Goal: Information Seeking & Learning: Learn about a topic

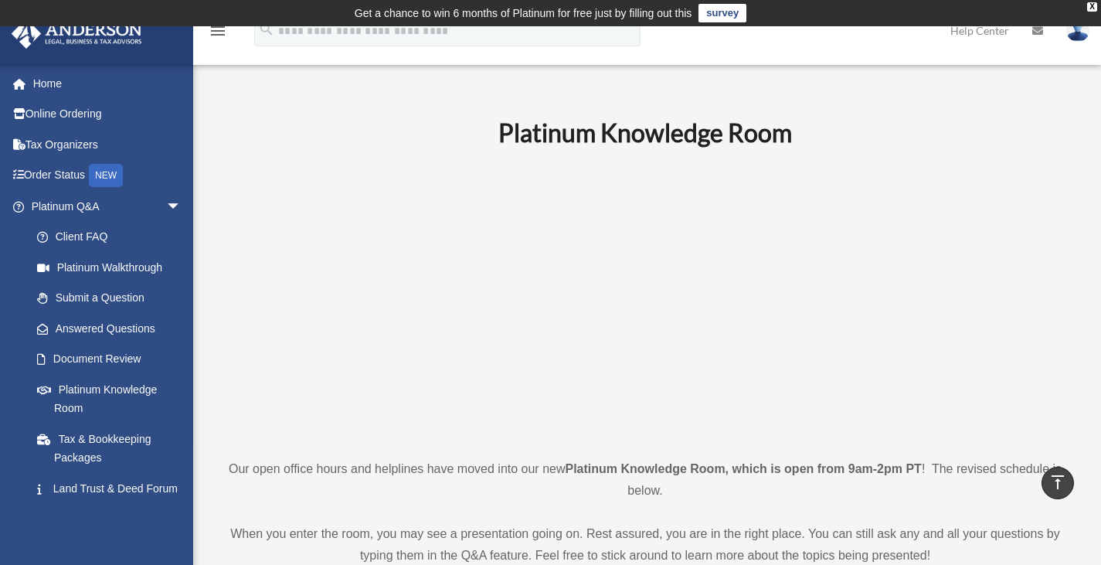
scroll to position [645, 0]
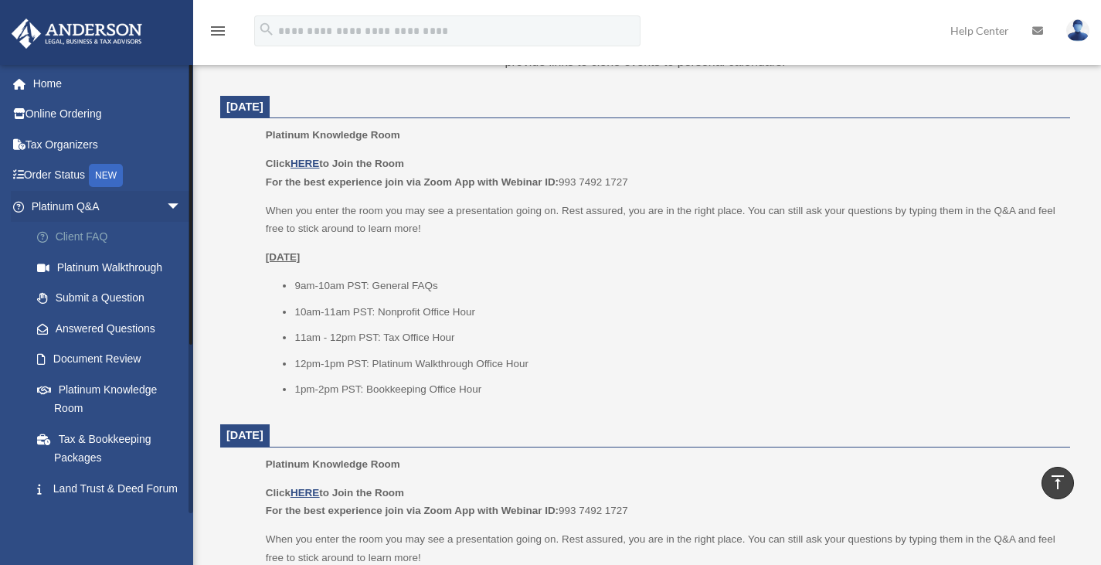
click at [90, 229] on link "Client FAQ" at bounding box center [113, 237] width 183 height 31
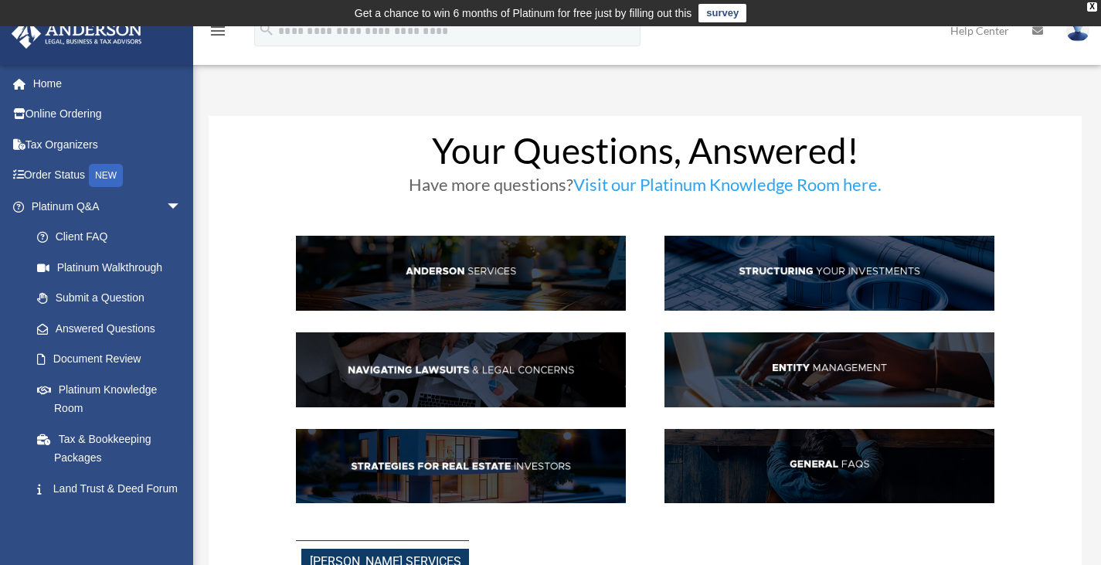
click at [817, 367] on img at bounding box center [829, 369] width 330 height 75
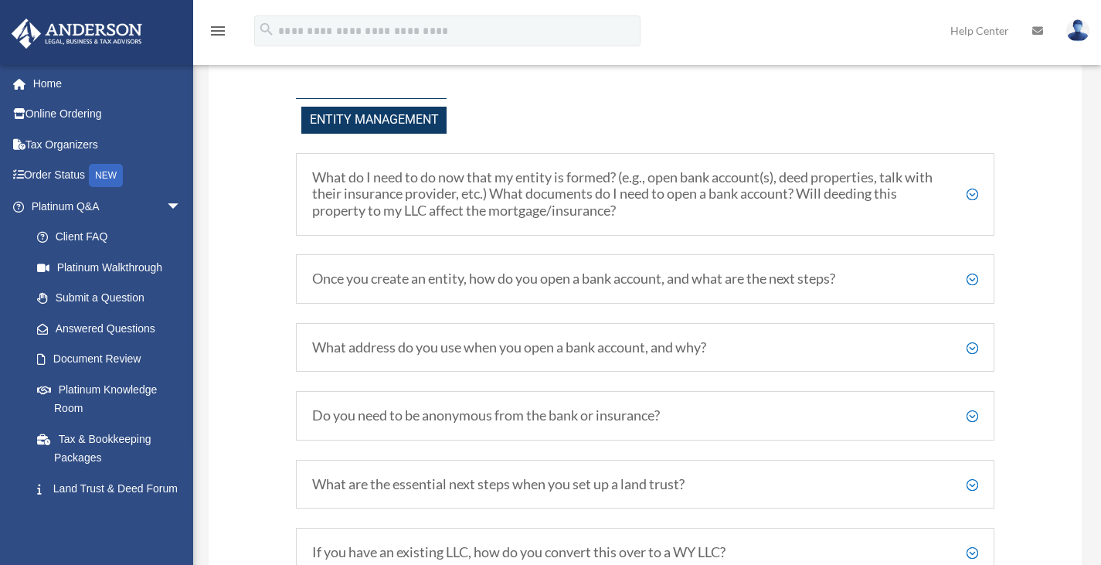
scroll to position [1714, 0]
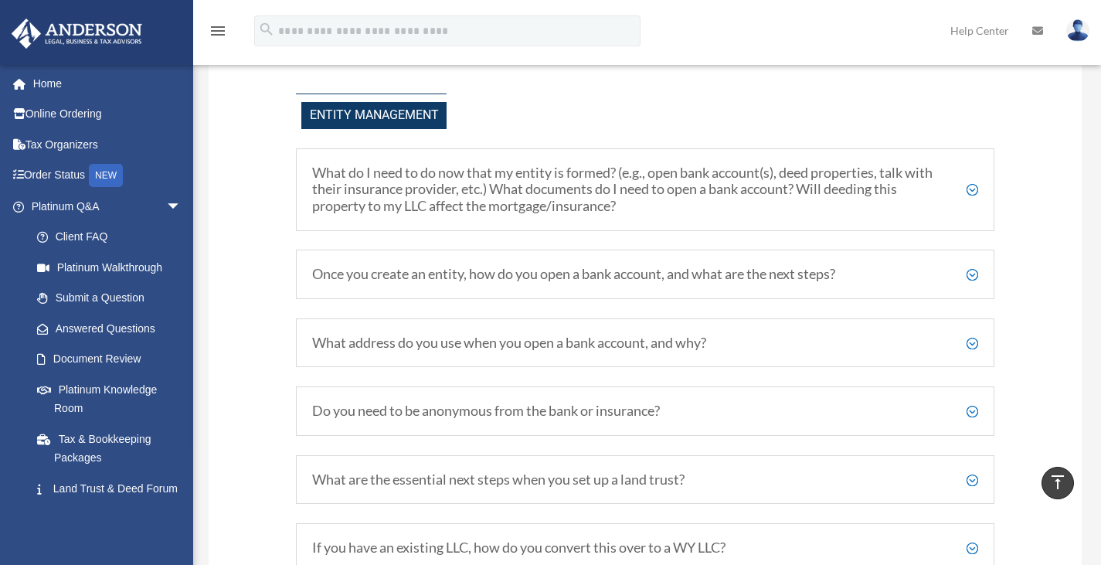
click at [972, 273] on h5 "Once you create an entity, how do you open a bank account, and what are the nex…" at bounding box center [645, 274] width 666 height 17
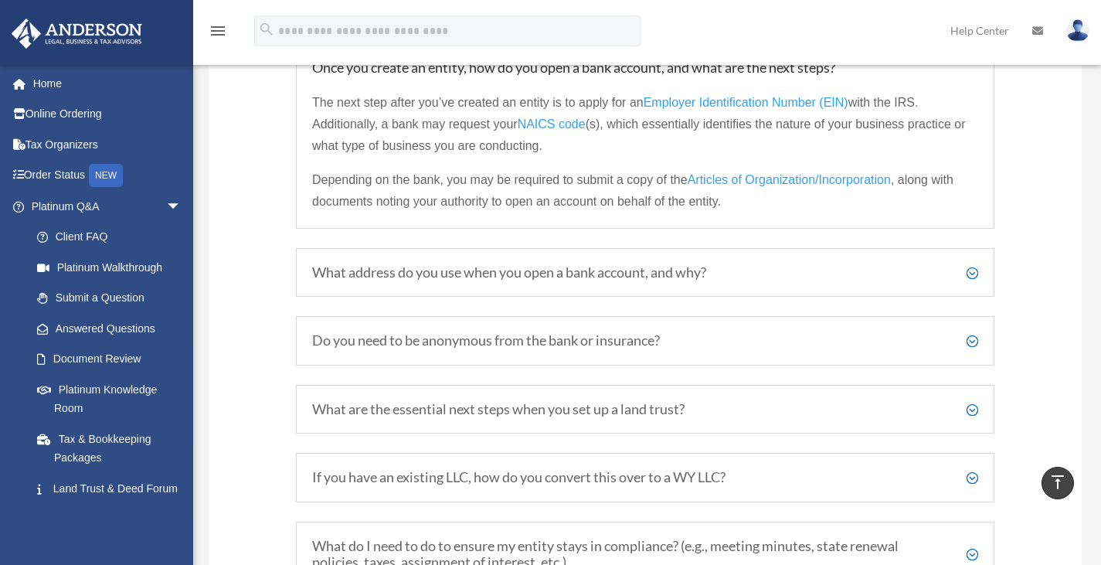
scroll to position [1925, 0]
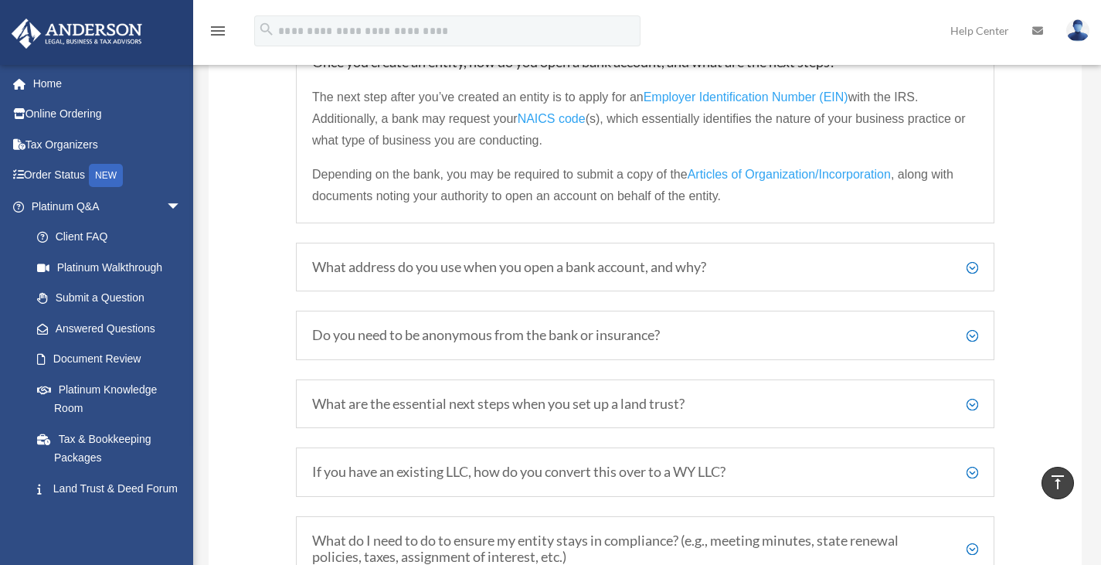
click at [975, 272] on h5 "What address do you use when you open a bank account, and why?" at bounding box center [645, 267] width 666 height 17
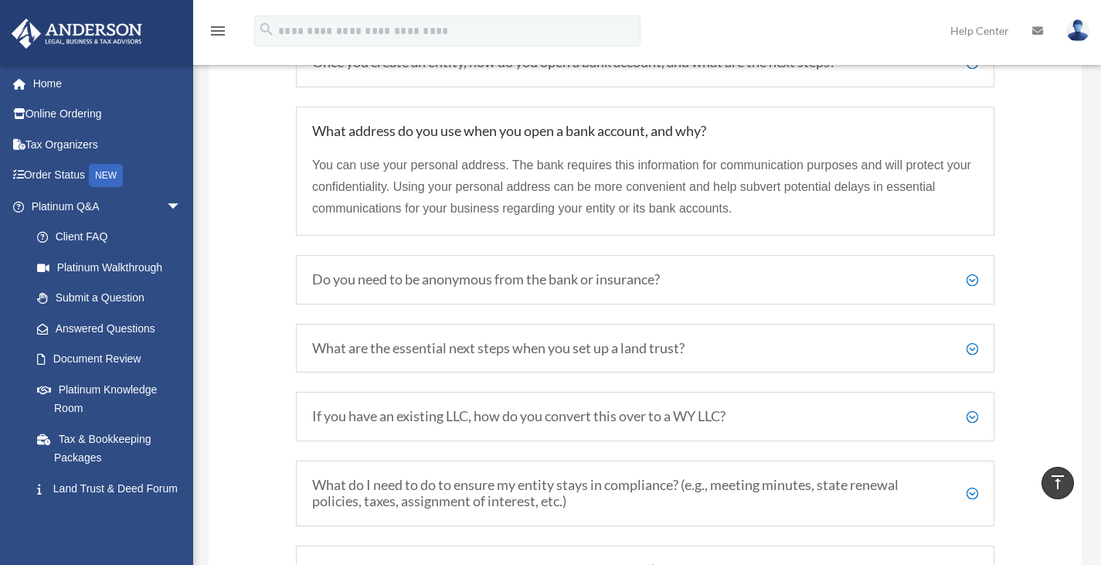
click at [972, 278] on h5 "Do you need to be anonymous from the bank or insurance?" at bounding box center [645, 279] width 666 height 17
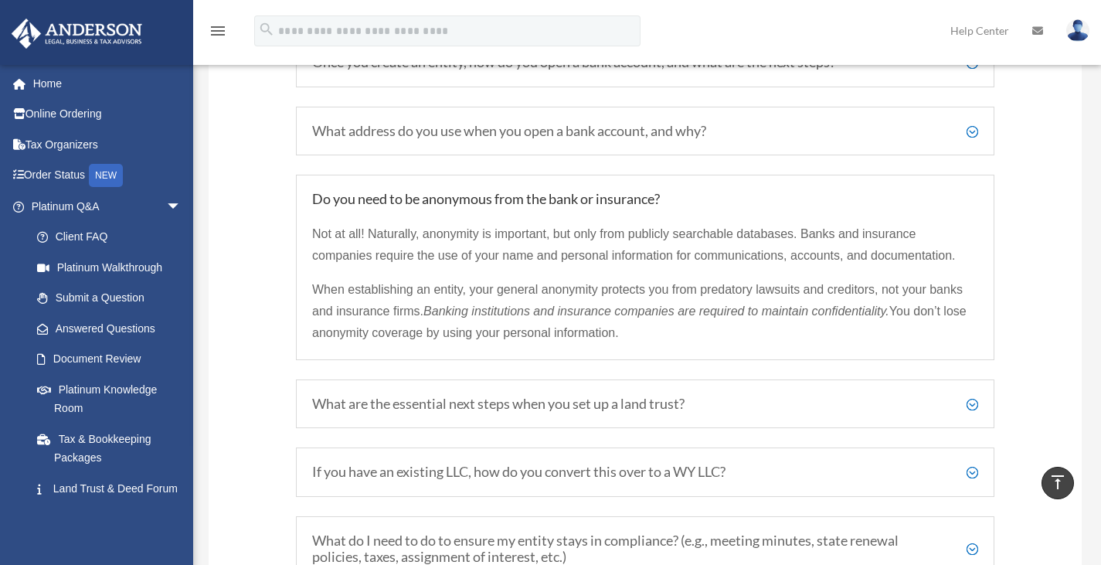
click at [971, 470] on h5 "If you have an existing LLC, how do you convert this over to a WY LLC?" at bounding box center [645, 472] width 666 height 17
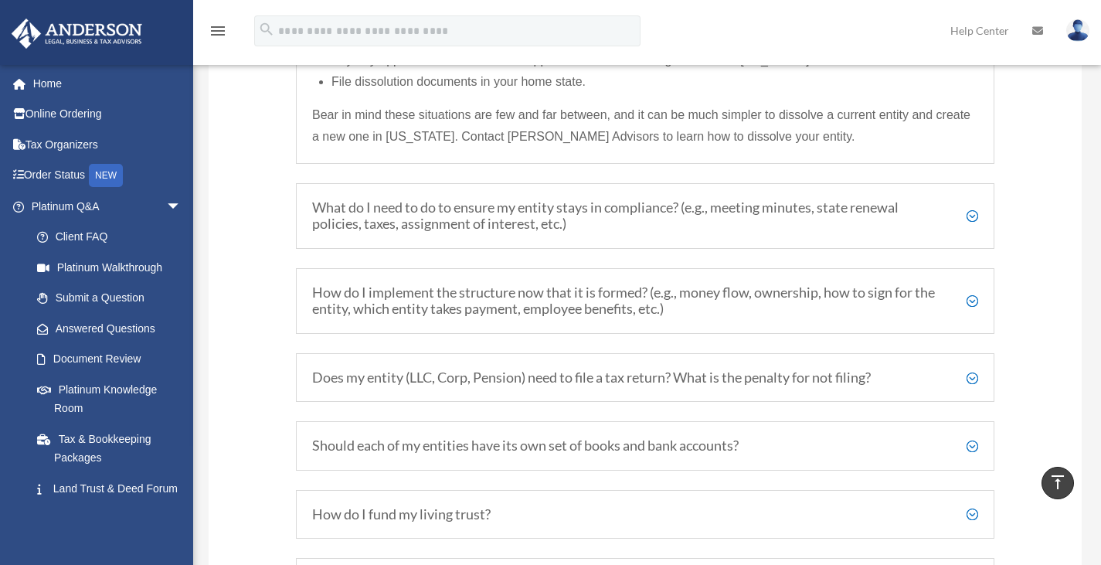
scroll to position [2586, 0]
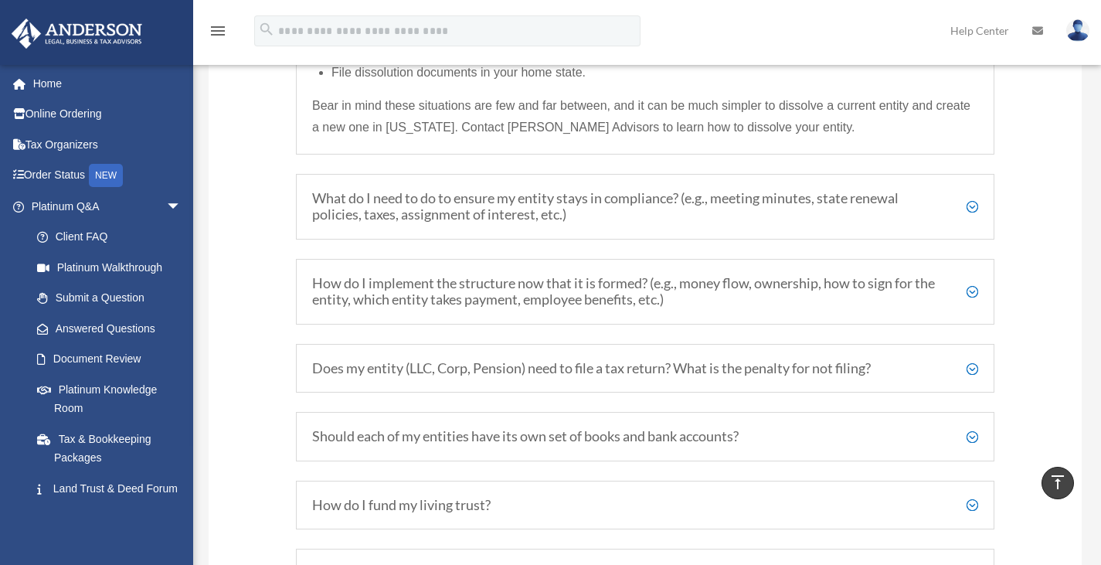
click at [972, 202] on h5 "What do I need to do to ensure my entity stays in compliance? (e.g., meeting mi…" at bounding box center [645, 206] width 666 height 33
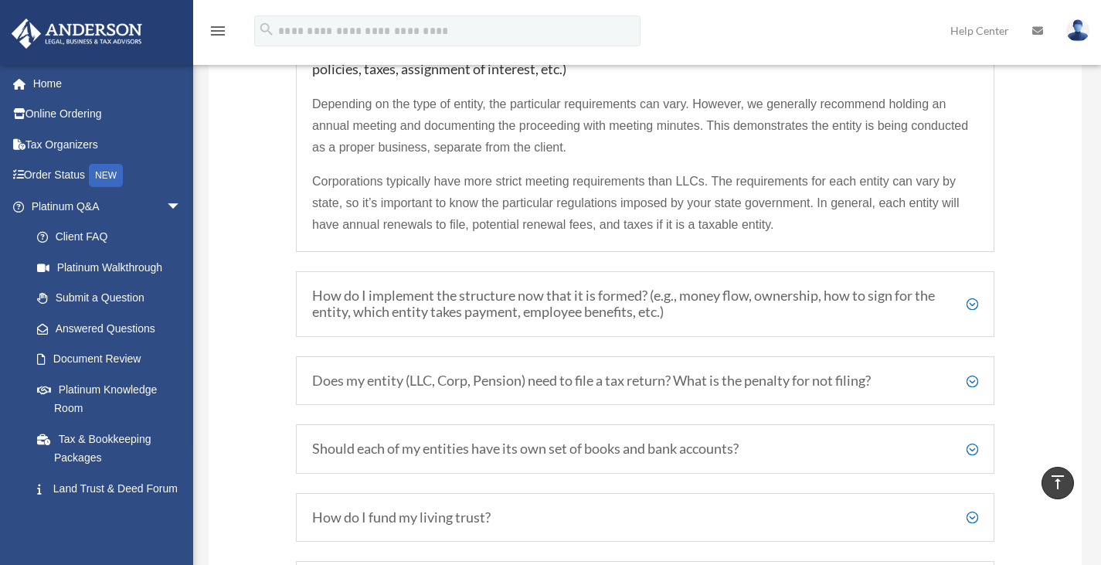
scroll to position [2265, 0]
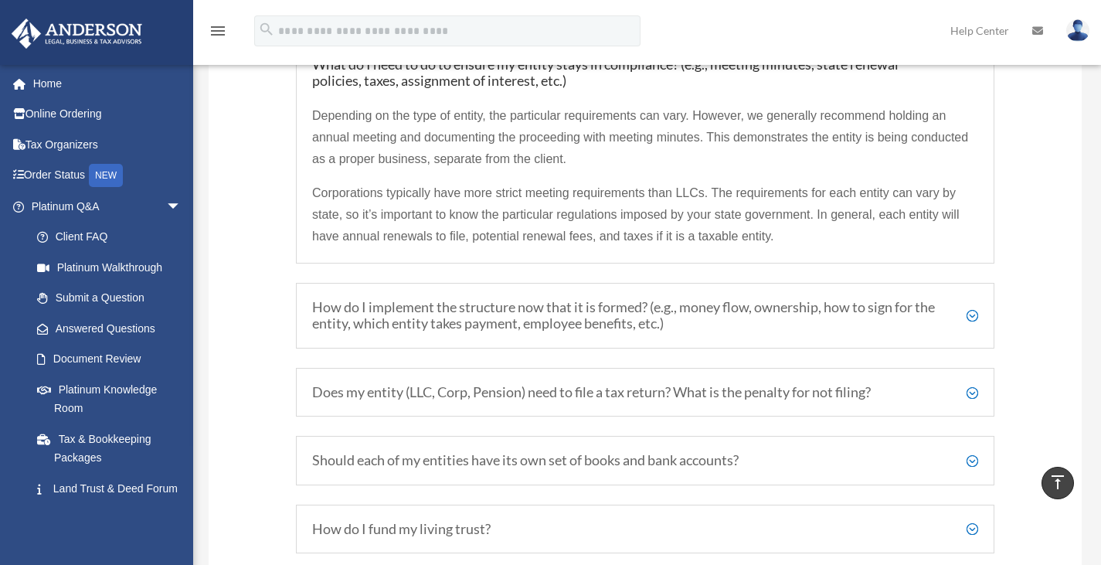
click at [974, 314] on h5 "How do I implement the structure now that it is formed? (e.g., money flow, owne…" at bounding box center [645, 315] width 666 height 33
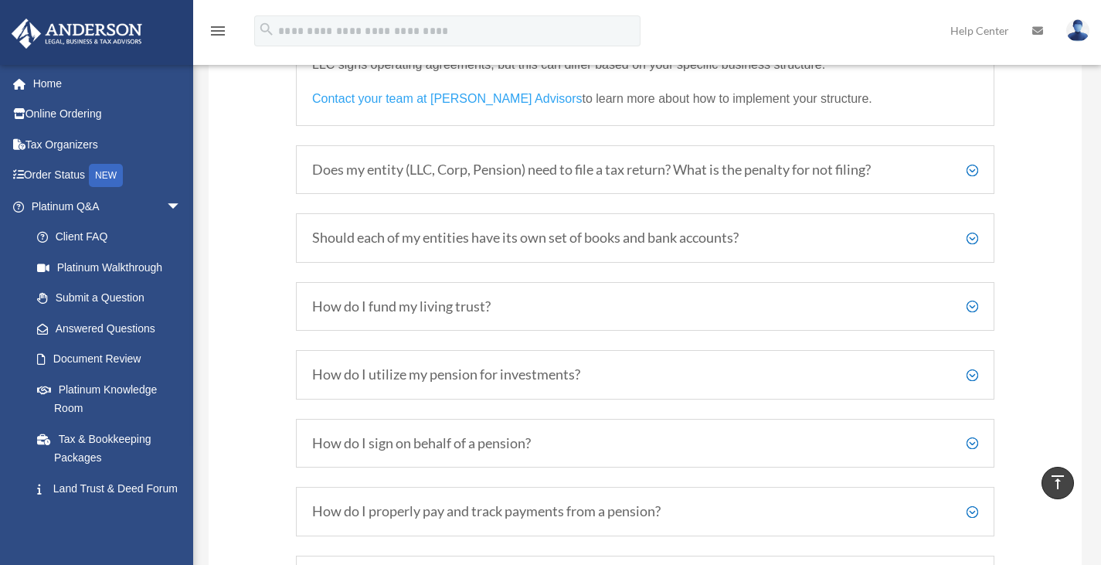
scroll to position [2536, 0]
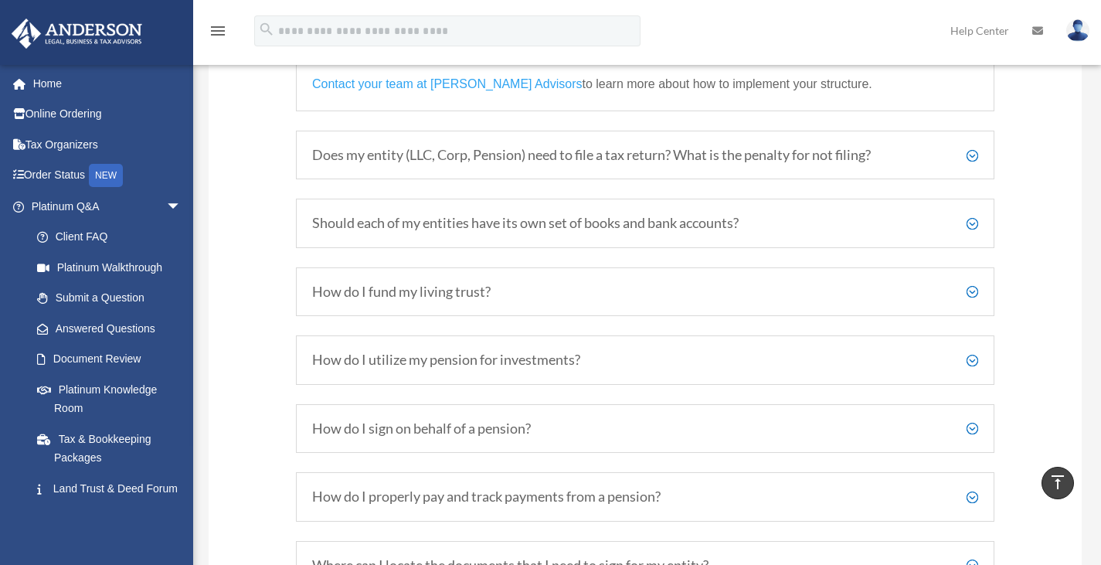
click at [970, 225] on h5 "Should each of my entities have its own set of books and bank accounts?" at bounding box center [645, 223] width 666 height 17
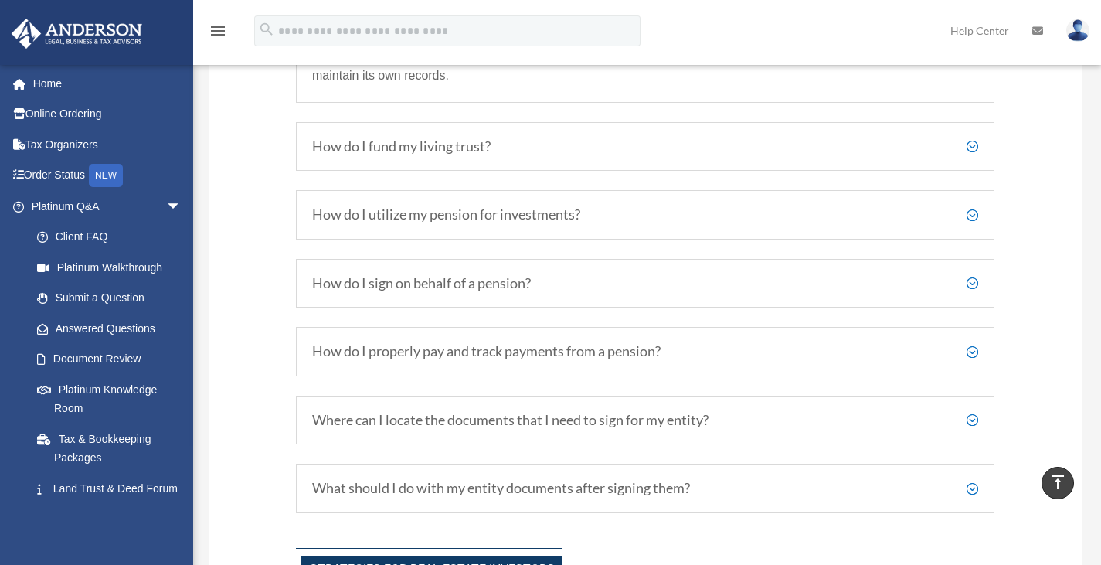
scroll to position [2573, 0]
click at [972, 144] on h5 "How do I fund my living trust?" at bounding box center [645, 143] width 666 height 17
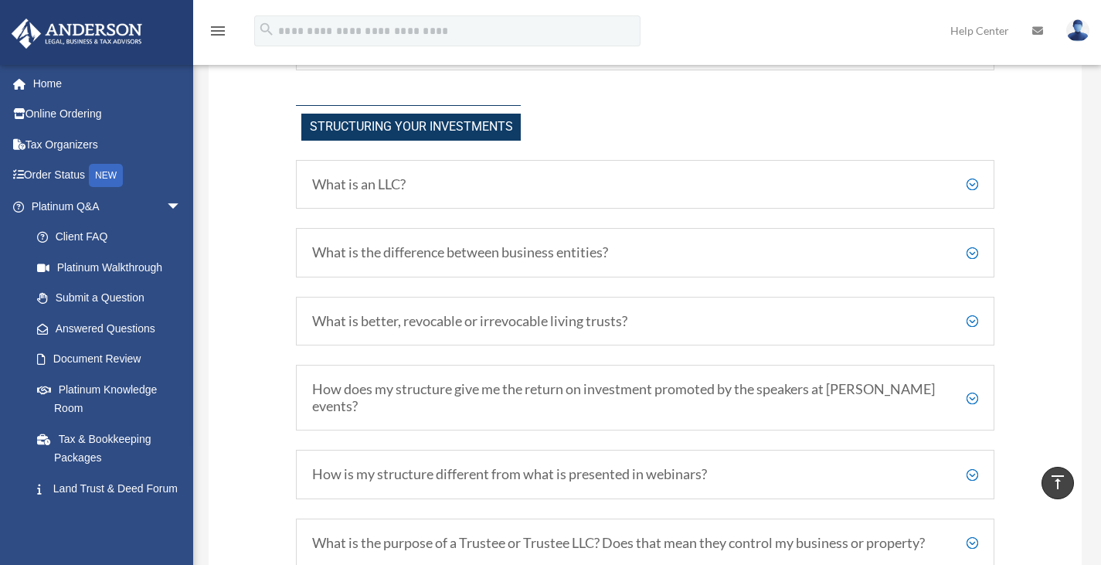
scroll to position [763, 0]
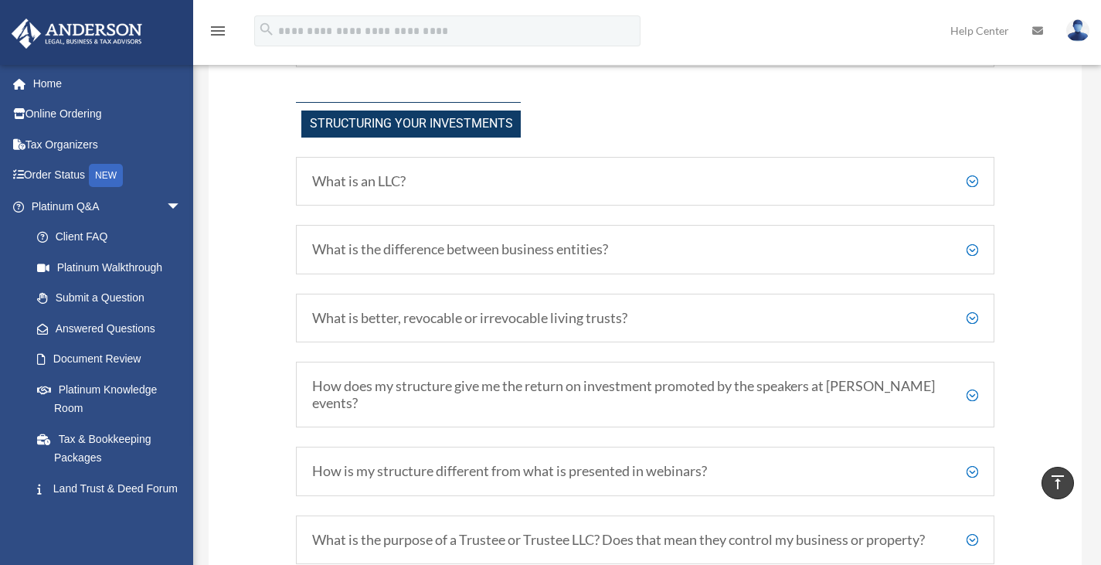
click at [974, 180] on h5 "What is an LLC?" at bounding box center [645, 181] width 666 height 17
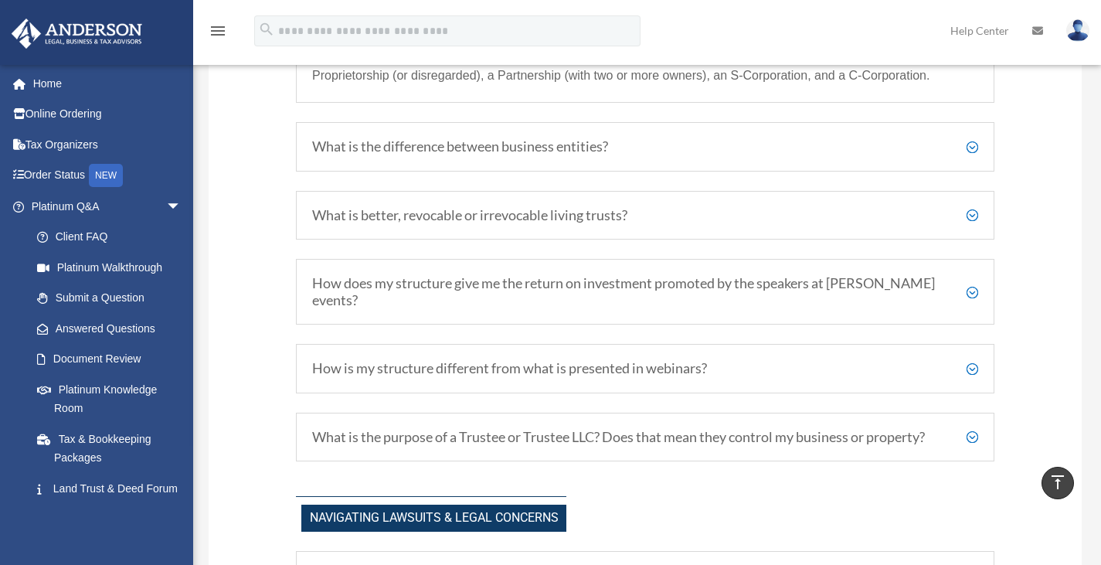
scroll to position [1098, 0]
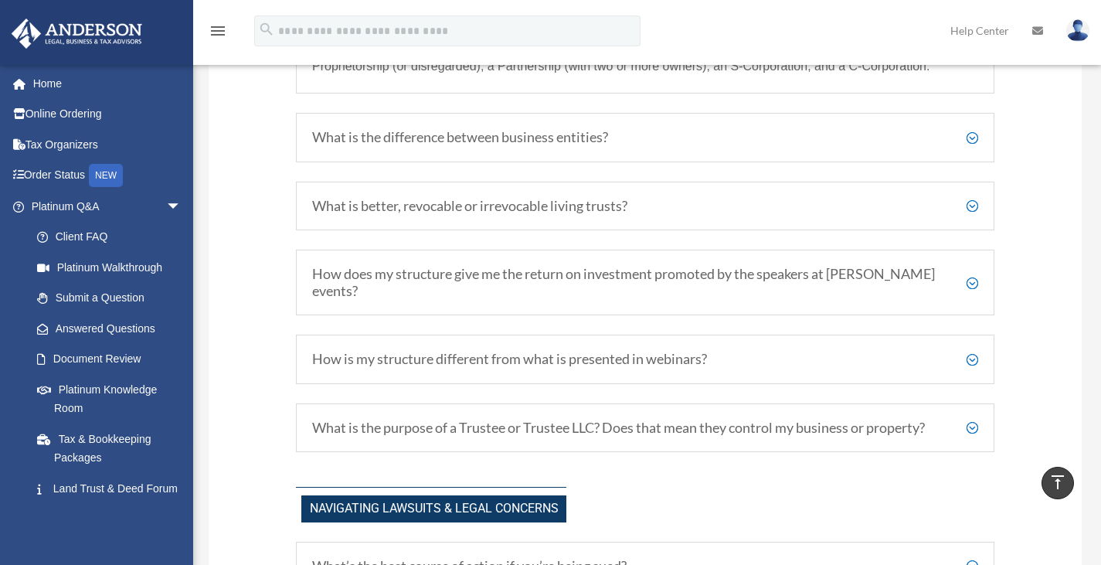
click at [974, 281] on h5 "How does my structure give me the return on investment promoted by the speakers…" at bounding box center [645, 282] width 666 height 33
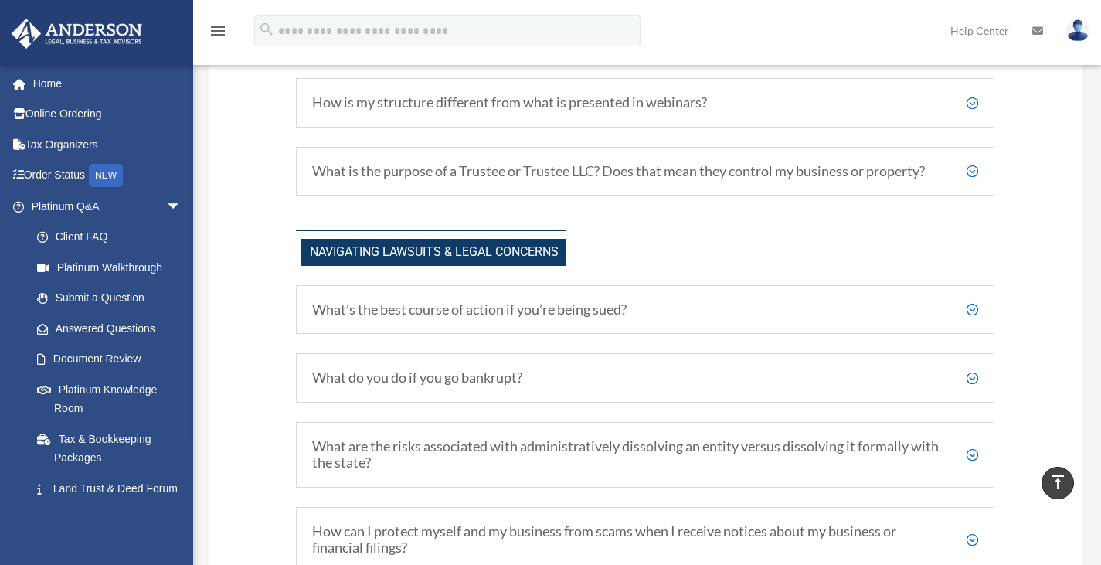
scroll to position [1326, 0]
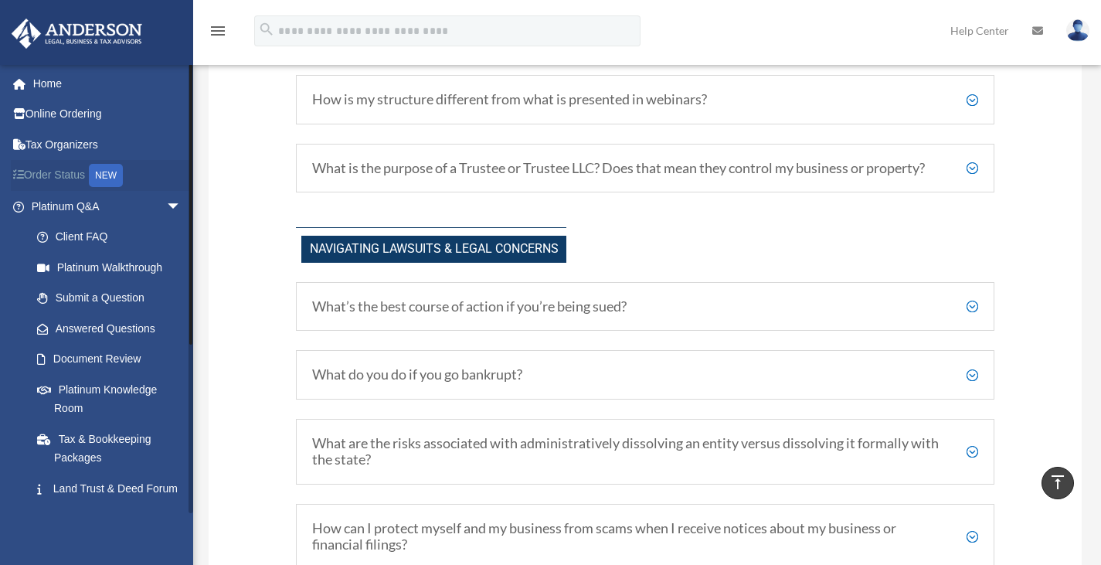
click at [109, 178] on div "NEW" at bounding box center [106, 175] width 34 height 23
